Goal: Information Seeking & Learning: Learn about a topic

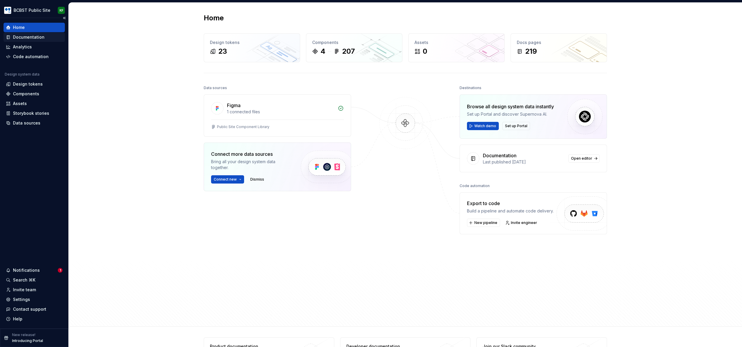
click at [34, 38] on div "Documentation" at bounding box center [29, 37] width 32 height 6
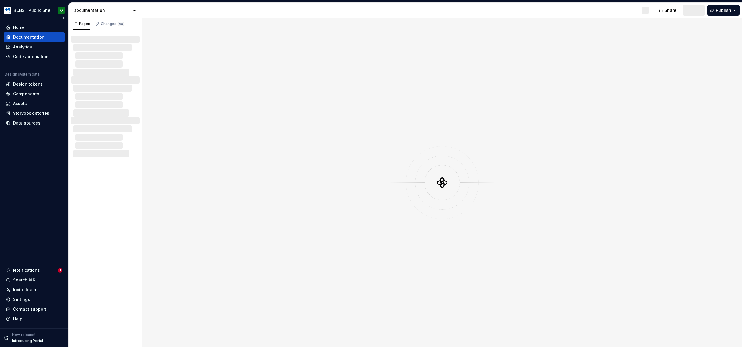
click at [31, 37] on div "Documentation" at bounding box center [29, 37] width 32 height 6
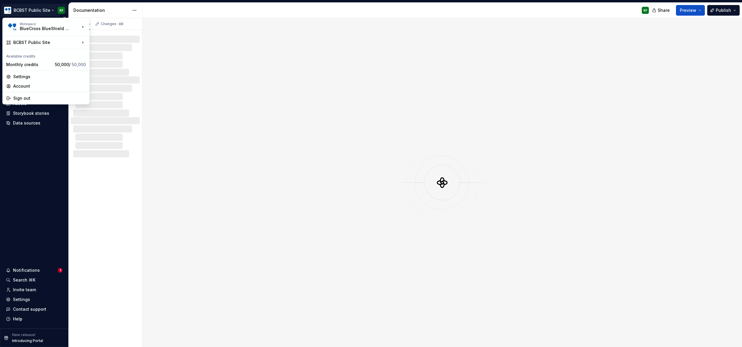
click at [33, 12] on html "BCBST Public Site KF Home Documentation Analytics Code automation Design system…" at bounding box center [371, 173] width 742 height 347
click at [110, 54] on div "BCBST Brand" at bounding box center [125, 53] width 52 height 6
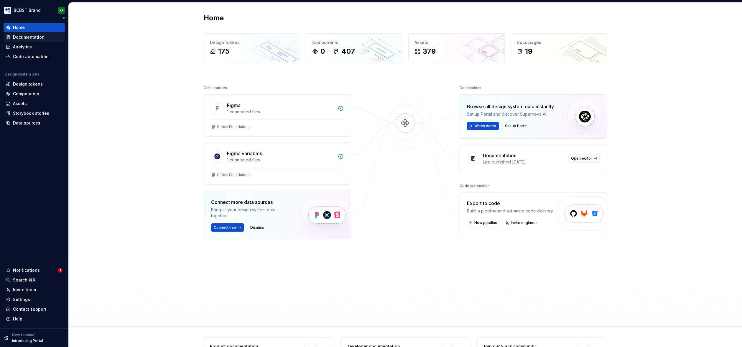
click at [36, 37] on div "Documentation" at bounding box center [29, 37] width 32 height 6
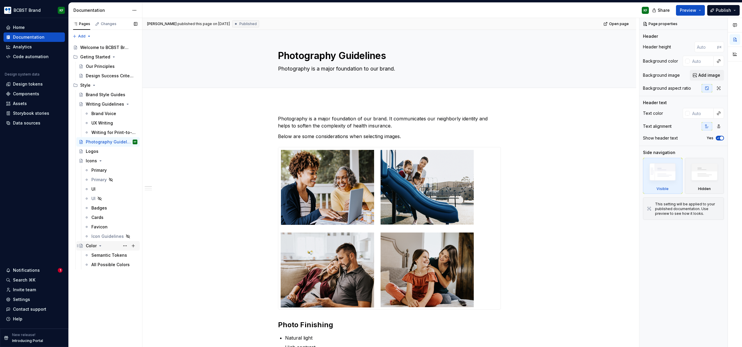
click at [93, 245] on div "Color" at bounding box center [91, 246] width 11 height 6
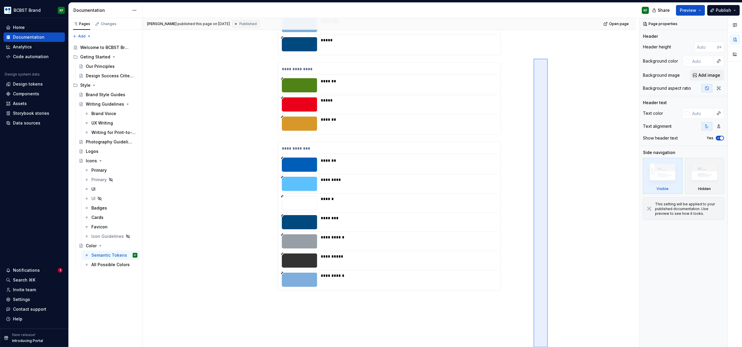
scroll to position [854, 0]
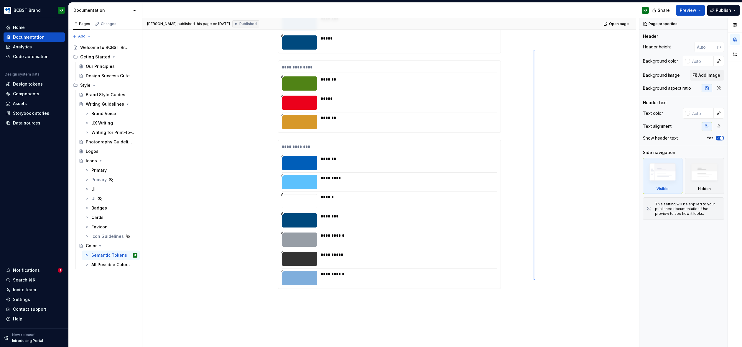
drag, startPoint x: 534, startPoint y: 250, endPoint x: 536, endPoint y: 280, distance: 29.8
click at [536, 280] on div "**********" at bounding box center [390, 182] width 497 height 329
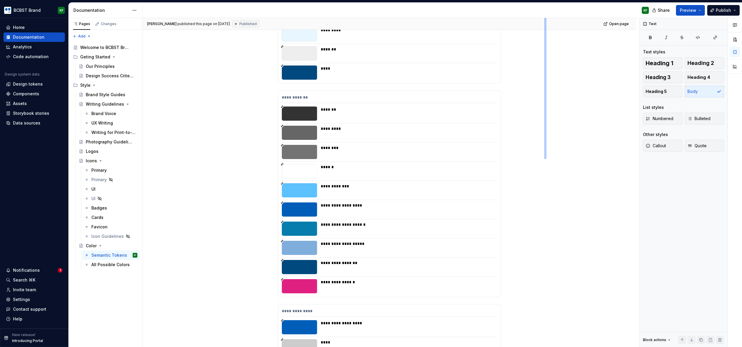
scroll to position [373, 0]
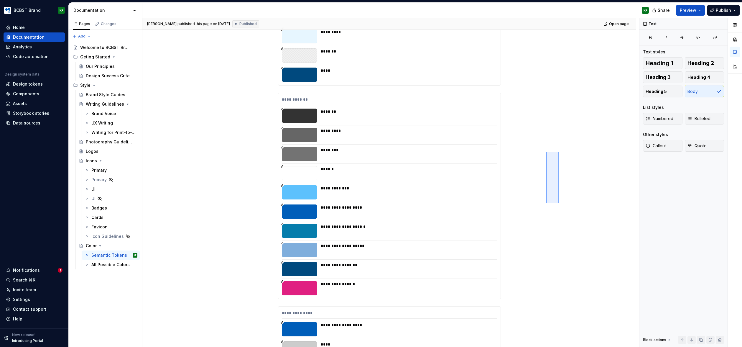
drag, startPoint x: 546, startPoint y: 92, endPoint x: 559, endPoint y: 152, distance: 60.6
click at [559, 152] on div "**********" at bounding box center [390, 182] width 497 height 329
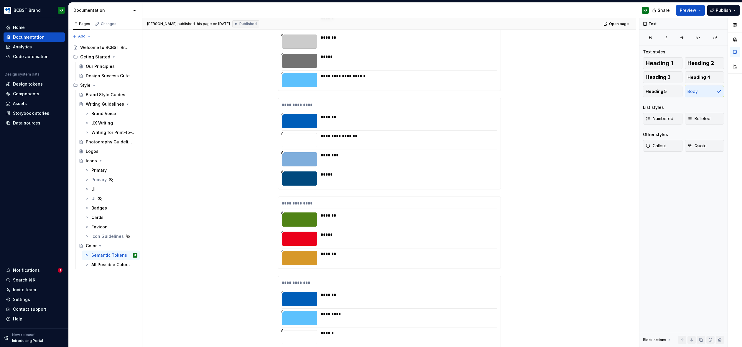
scroll to position [721, 0]
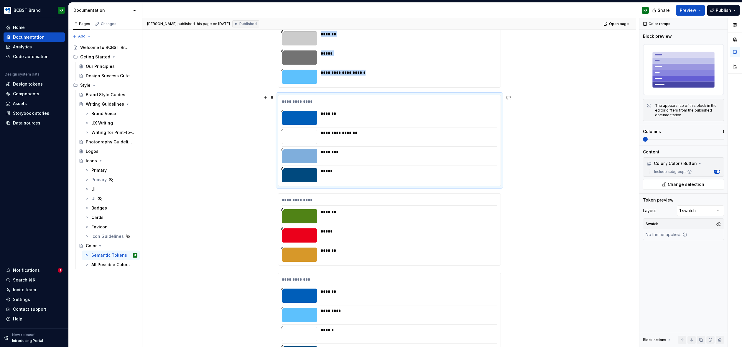
click at [283, 167] on icon at bounding box center [282, 168] width 3 height 3
click at [294, 171] on div at bounding box center [299, 175] width 35 height 14
click at [689, 12] on span "Preview" at bounding box center [688, 10] width 17 height 6
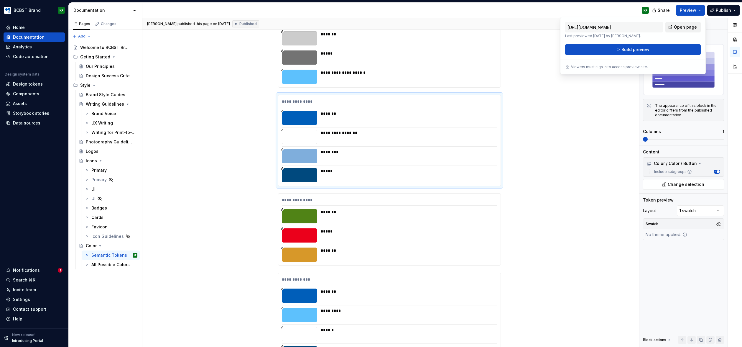
click at [687, 24] on link "Open page" at bounding box center [683, 27] width 35 height 11
type textarea "*"
